Goal: Communication & Community: Answer question/provide support

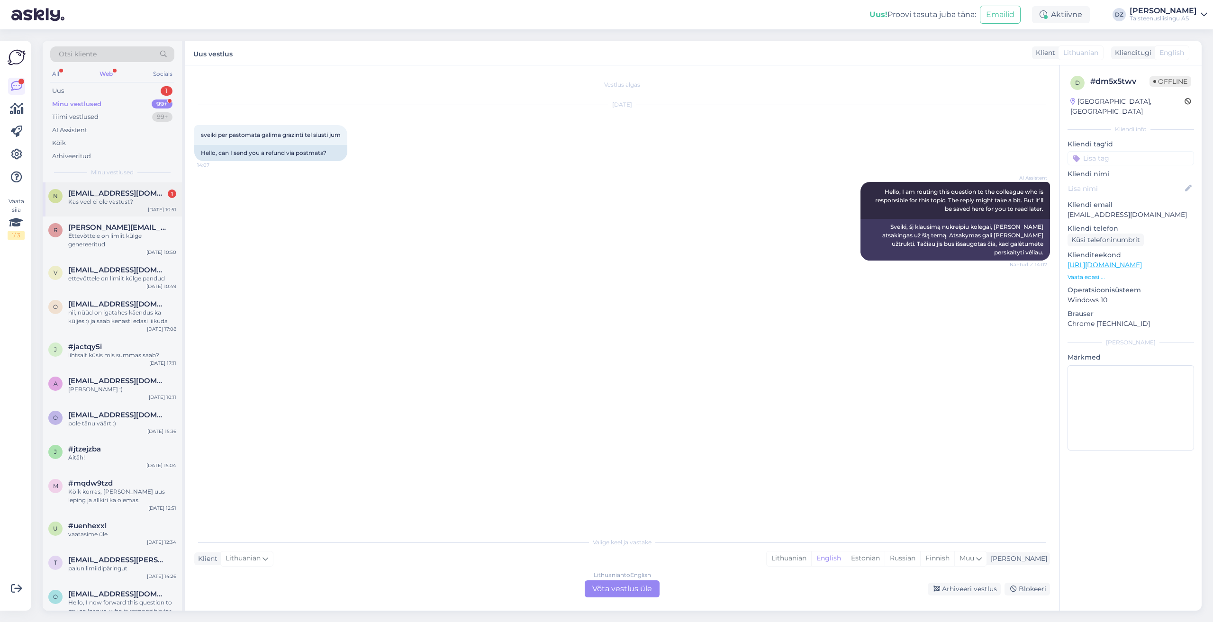
click at [113, 197] on span "[EMAIL_ADDRESS][DOMAIN_NAME]" at bounding box center [117, 193] width 99 height 9
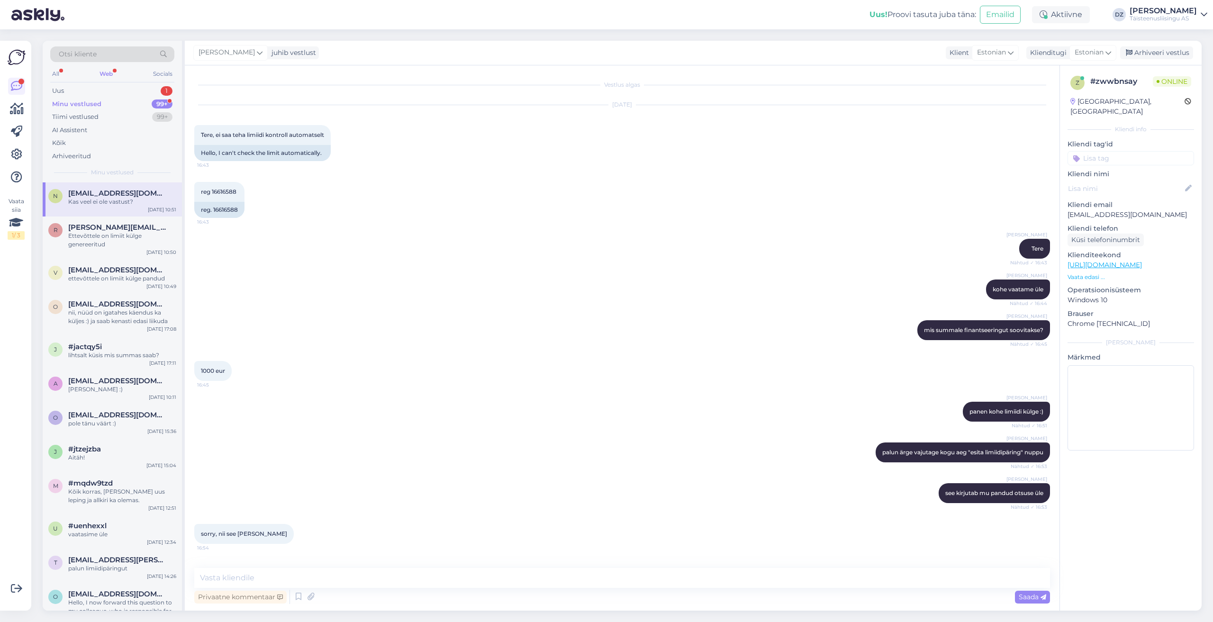
scroll to position [1665, 0]
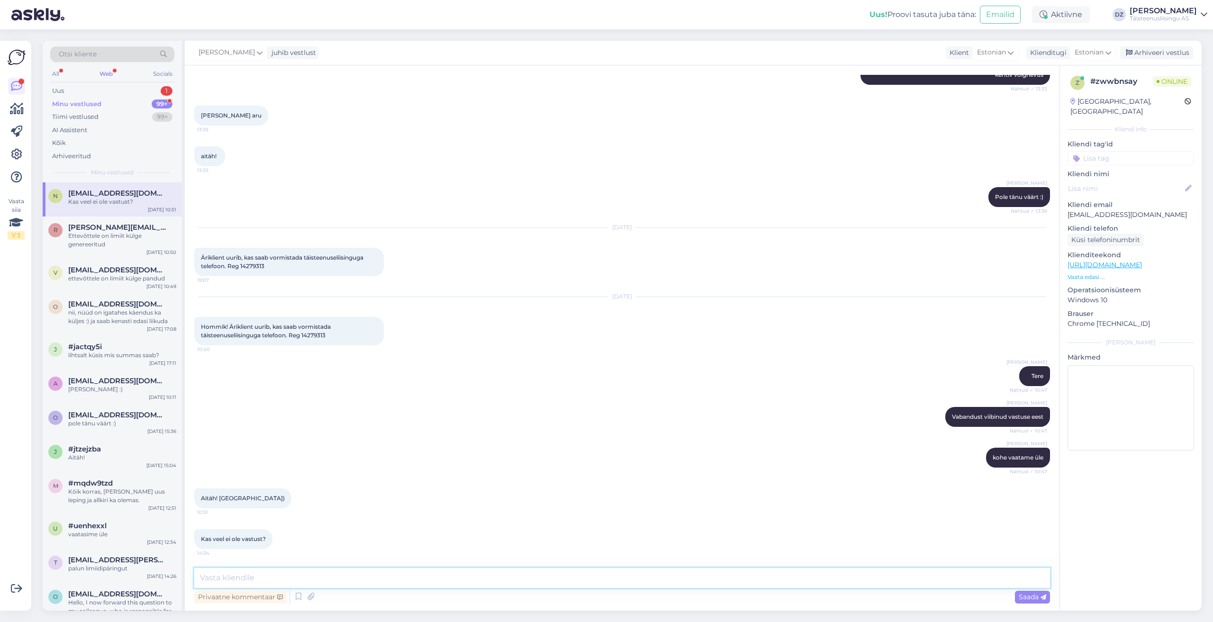
click at [625, 578] on textarea at bounding box center [622, 578] width 856 height 20
click at [319, 333] on span "Hommik! Äriklient uurib, kas saab vormistada täisteenuseliisinguga telefoon. Re…" at bounding box center [266, 331] width 131 height 16
copy span "14279313"
click at [360, 589] on div "Privaatne kommentaar Saada" at bounding box center [622, 597] width 856 height 18
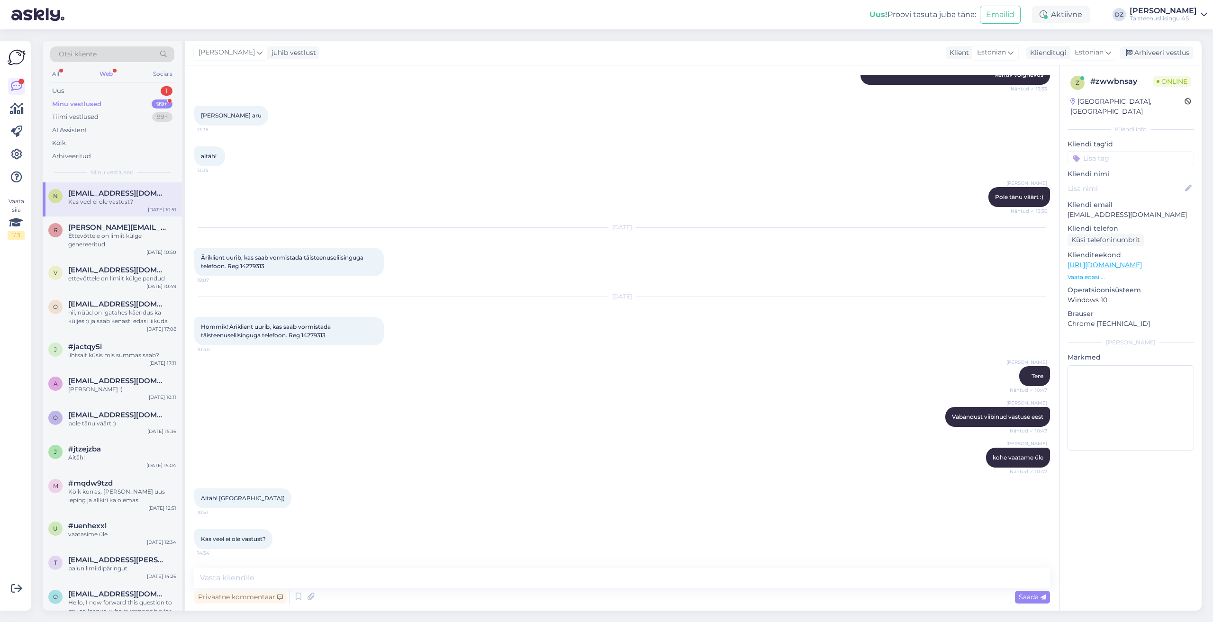
click at [447, 567] on div "Vestlus algas [DATE] Tere, ei saa teha limiidi kontroll automatselt 16:43 Hello…" at bounding box center [622, 338] width 875 height 546
click at [444, 580] on textarea at bounding box center [622, 578] width 856 height 20
type textarea "[PERSON_NAME], vastus oli olemas, aga unustasin edastada"
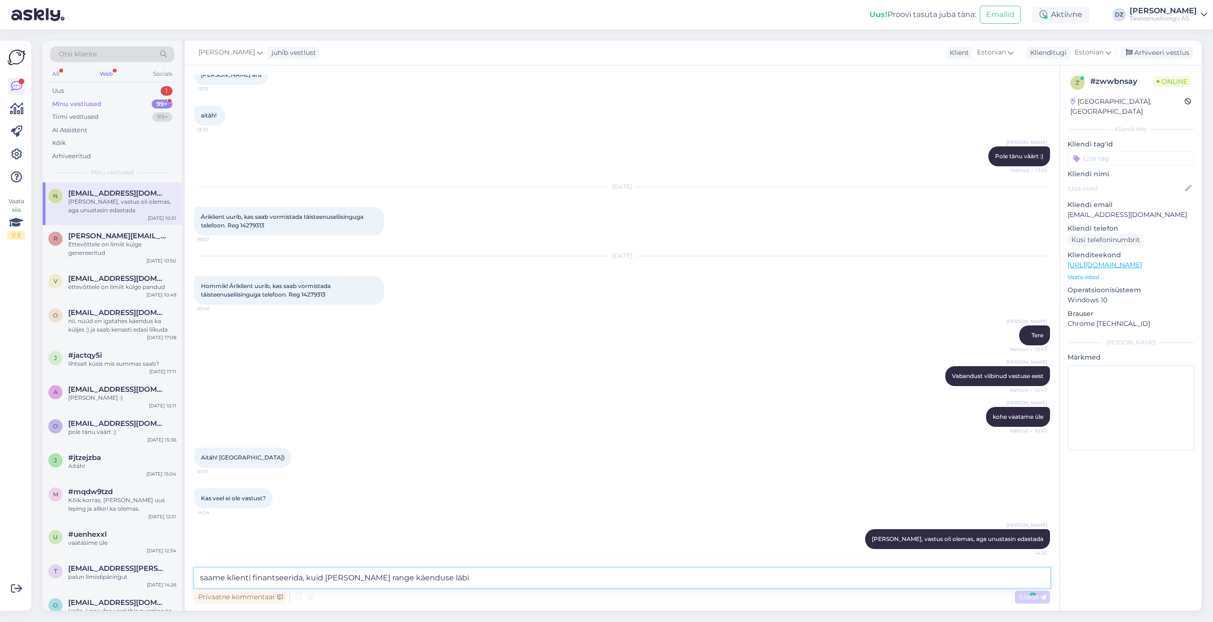
type textarea "saame klienti finantseerida, kuid [PERSON_NAME] range käenduse läbis"
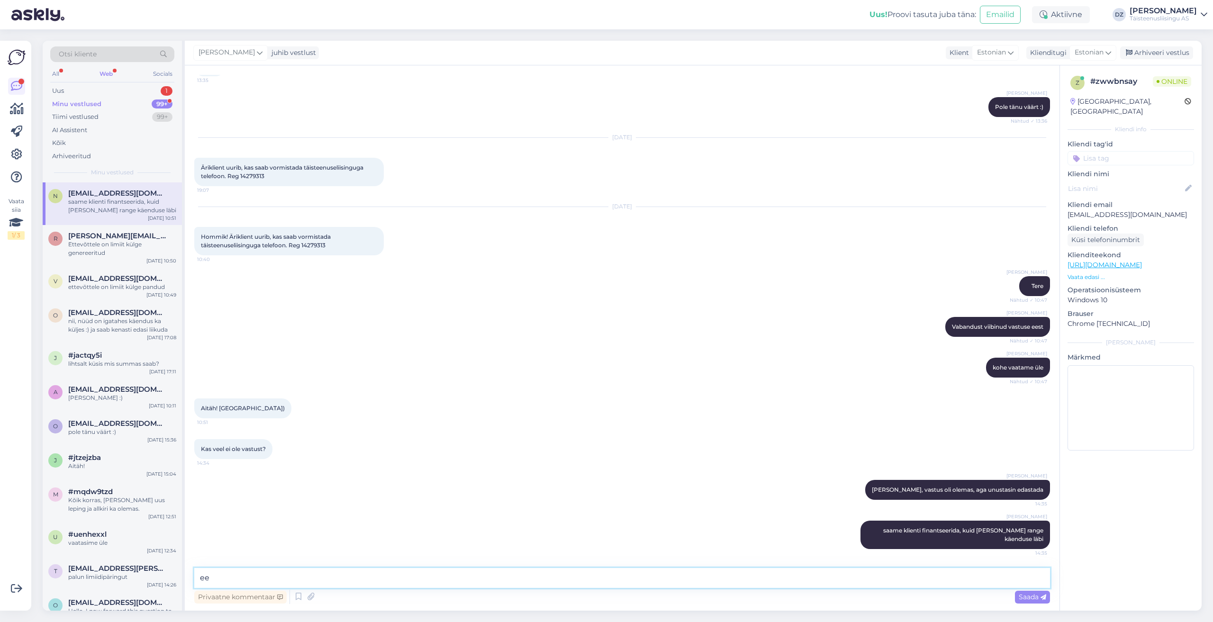
type textarea "e"
type textarea "see tähendab seda, et käendaja peab meile edastama viimase [PERSON_NAME] pangak…"
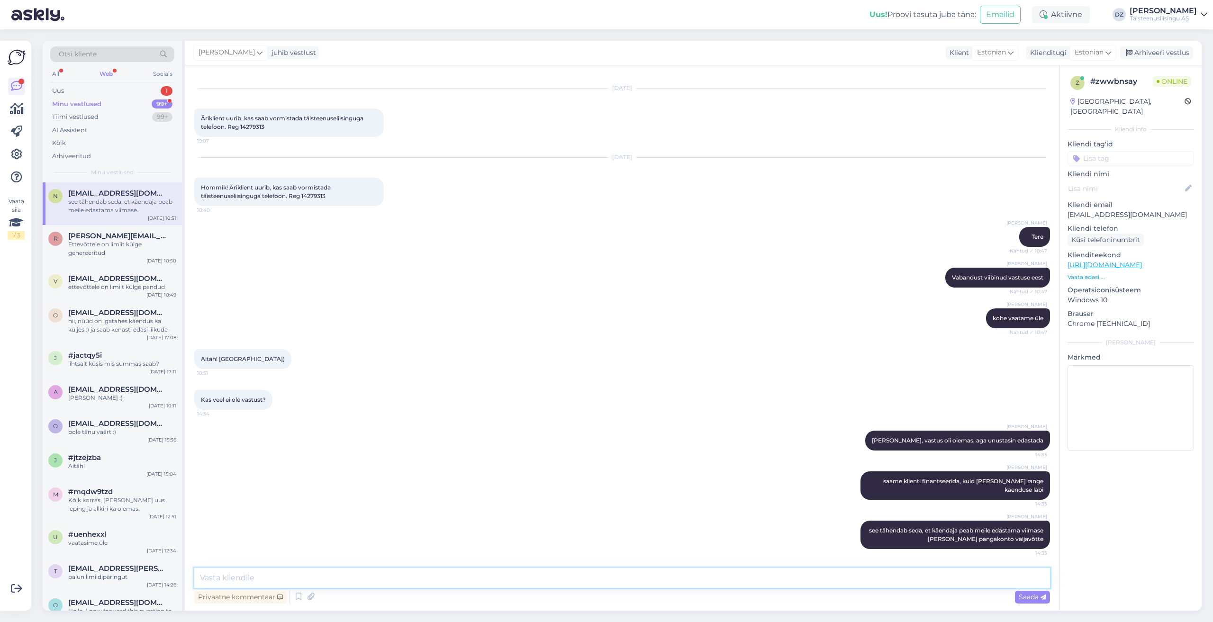
scroll to position [1805, 0]
click at [75, 141] on div "Kõik" at bounding box center [112, 143] width 124 height 13
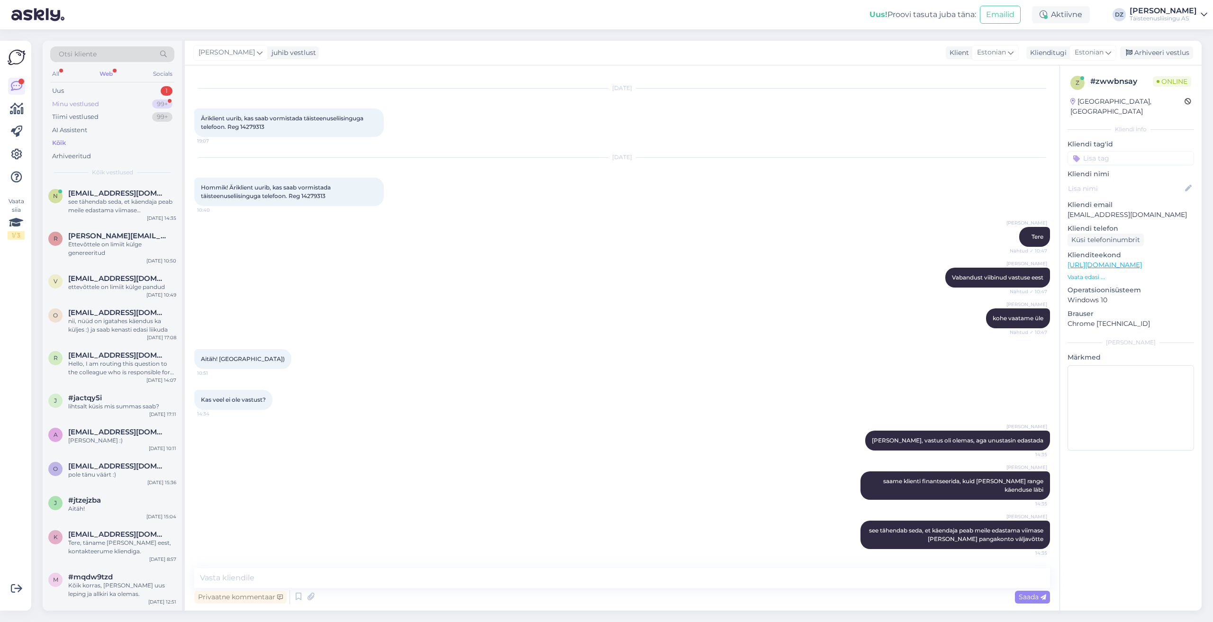
click at [109, 106] on div "Minu vestlused 99+" at bounding box center [112, 104] width 124 height 13
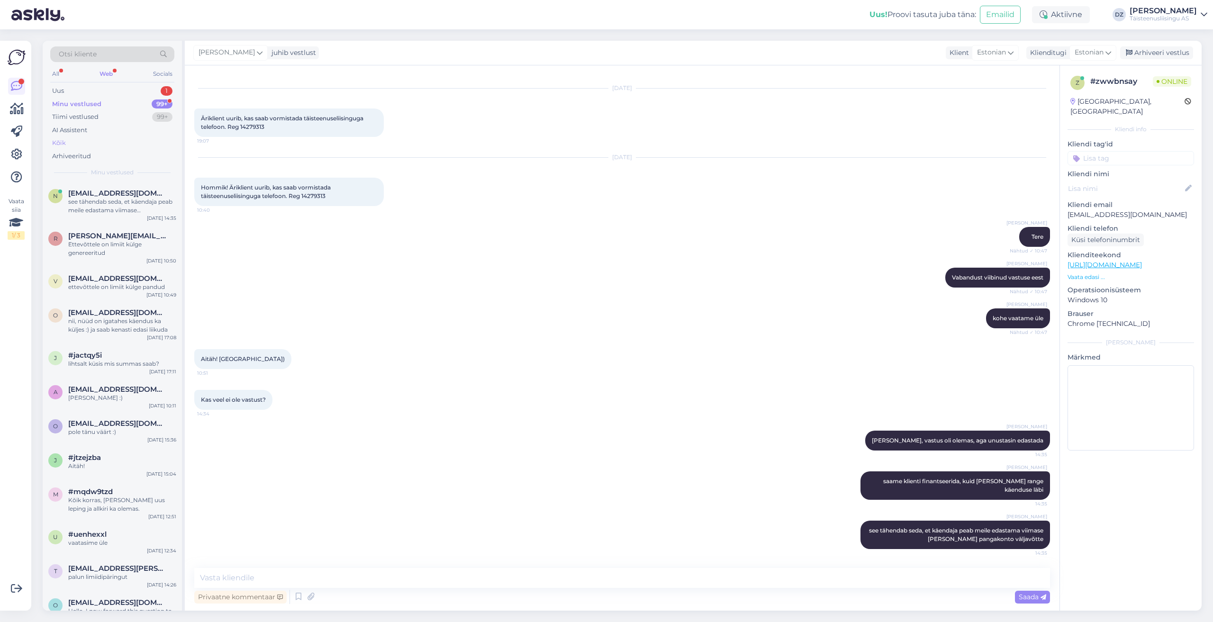
click at [93, 145] on div "Kõik" at bounding box center [112, 143] width 124 height 13
